Goal: Information Seeking & Learning: Find specific fact

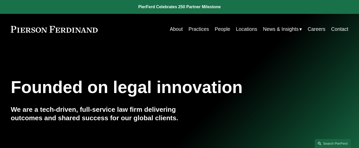
click at [223, 29] on link "People" at bounding box center [222, 29] width 15 height 10
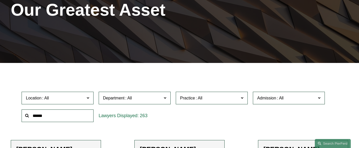
scroll to position [80, 0]
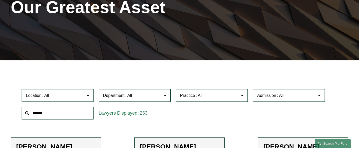
click at [41, 115] on input "text" at bounding box center [58, 113] width 72 height 13
type input "*****"
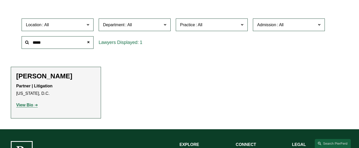
scroll to position [152, 0]
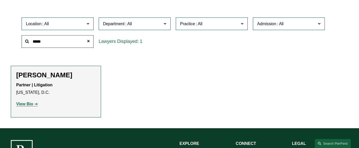
click at [24, 102] on strong "View Bio" at bounding box center [24, 104] width 17 height 4
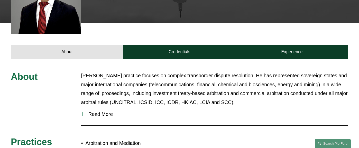
scroll to position [167, 0]
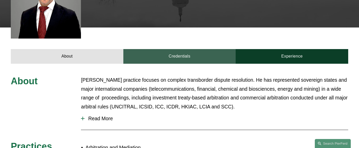
click at [178, 54] on link "Credentials" at bounding box center [179, 56] width 113 height 14
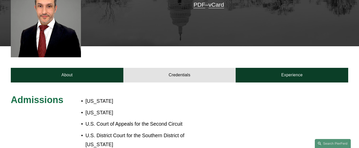
scroll to position [149, 0]
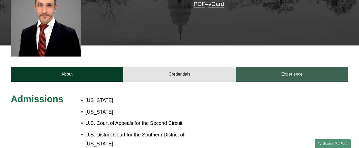
click at [279, 75] on link "Experience" at bounding box center [292, 74] width 113 height 14
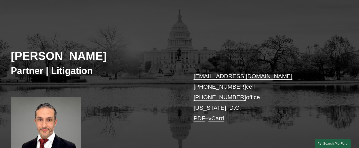
scroll to position [36, 0]
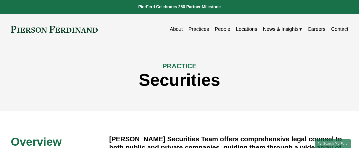
click at [225, 29] on link "People" at bounding box center [222, 29] width 15 height 10
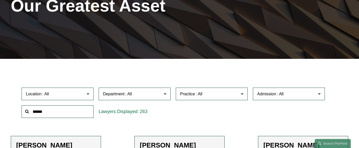
scroll to position [82, 0]
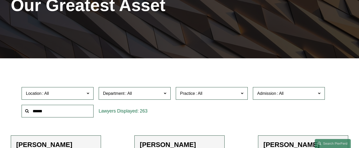
click at [56, 110] on input "text" at bounding box center [58, 111] width 72 height 13
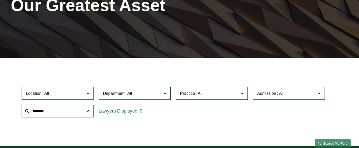
type input "*******"
click at [328, 142] on link "Search this site" at bounding box center [333, 143] width 36 height 9
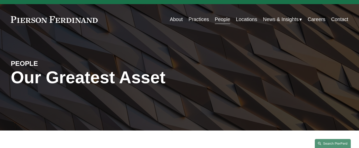
scroll to position [0, 0]
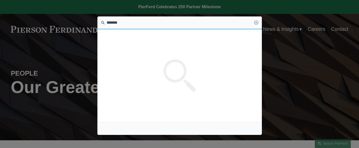
type input "*******"
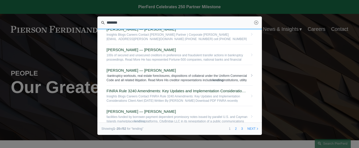
scroll to position [136, 0]
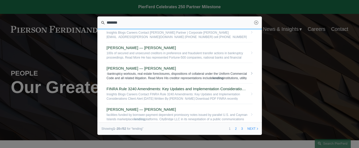
click at [152, 70] on span "[PERSON_NAME] — [PERSON_NAME]" at bounding box center [177, 68] width 141 height 5
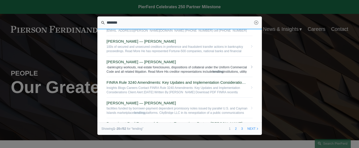
scroll to position [142, 0]
click at [161, 63] on span "[PERSON_NAME] — [PERSON_NAME]" at bounding box center [177, 62] width 141 height 5
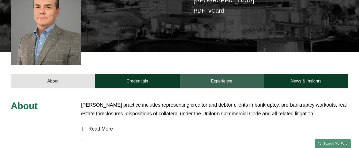
scroll to position [153, 0]
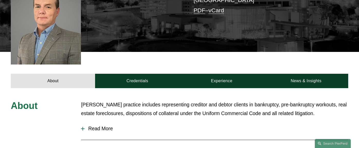
click at [95, 126] on span "Read More" at bounding box center [217, 129] width 264 height 6
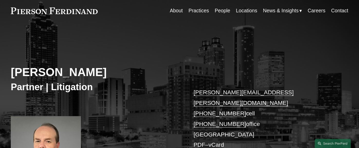
scroll to position [0, 0]
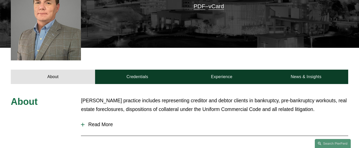
scroll to position [169, 0]
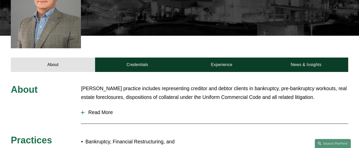
click at [97, 110] on span "Read More" at bounding box center [217, 113] width 264 height 6
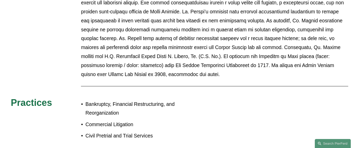
scroll to position [301, 0]
